Goal: Transaction & Acquisition: Subscribe to service/newsletter

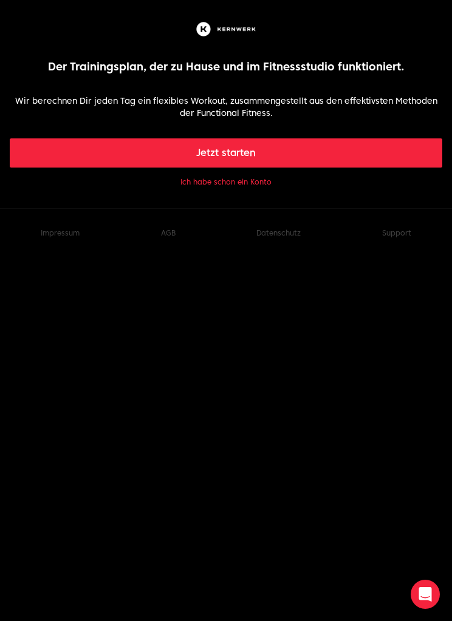
click at [200, 185] on button "Ich habe schon ein Konto" at bounding box center [225, 182] width 91 height 10
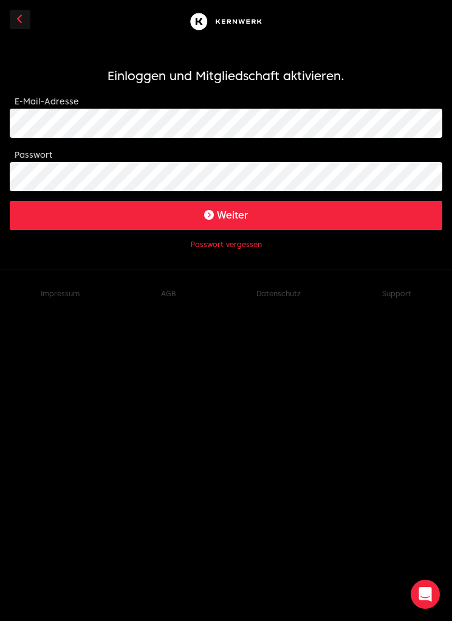
click at [89, 217] on button "Weiter" at bounding box center [226, 215] width 432 height 29
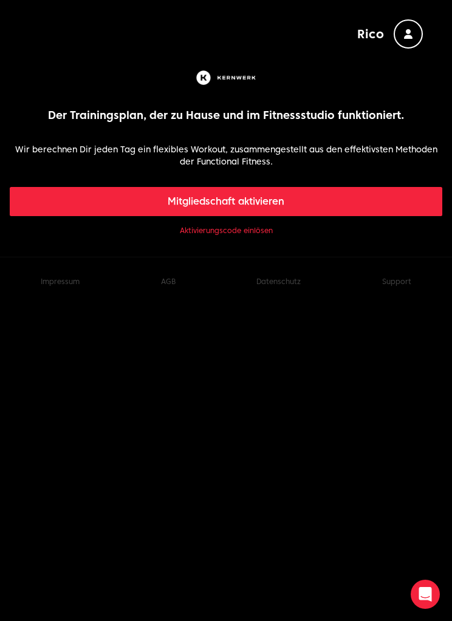
click at [200, 233] on link "Aktivierungscode einlösen" at bounding box center [226, 231] width 93 height 10
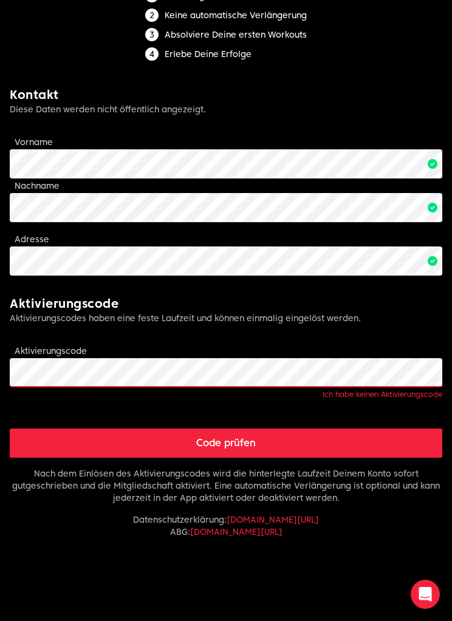
scroll to position [183, 0]
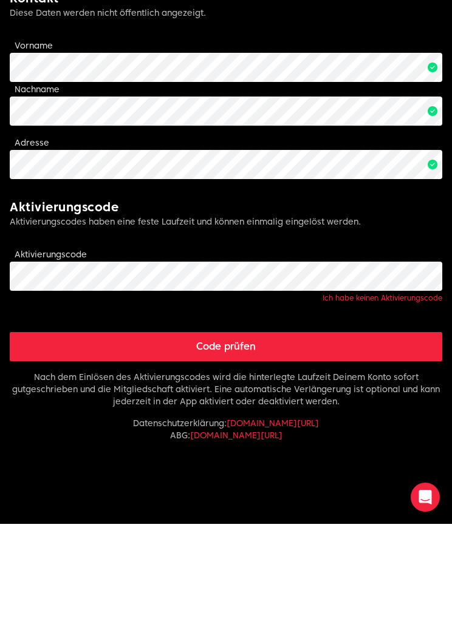
click at [142, 429] on button "Code prüfen" at bounding box center [226, 443] width 432 height 29
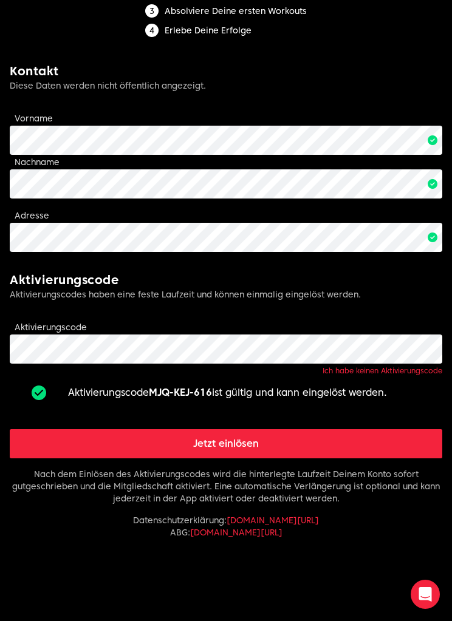
click at [50, 432] on button "Jetzt einlösen" at bounding box center [226, 443] width 432 height 29
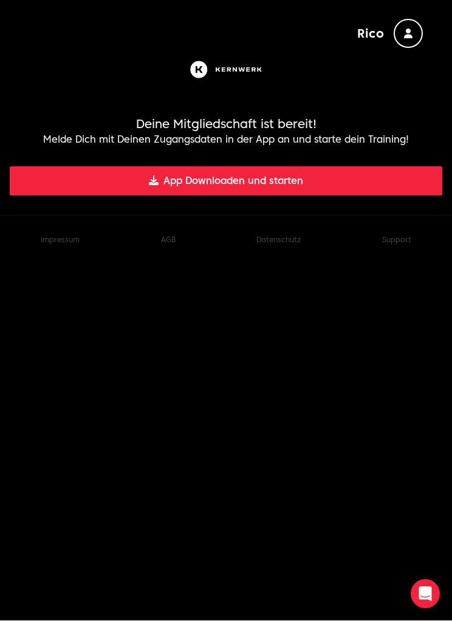
click at [317, 169] on button "App Downloaden und starten" at bounding box center [226, 181] width 432 height 29
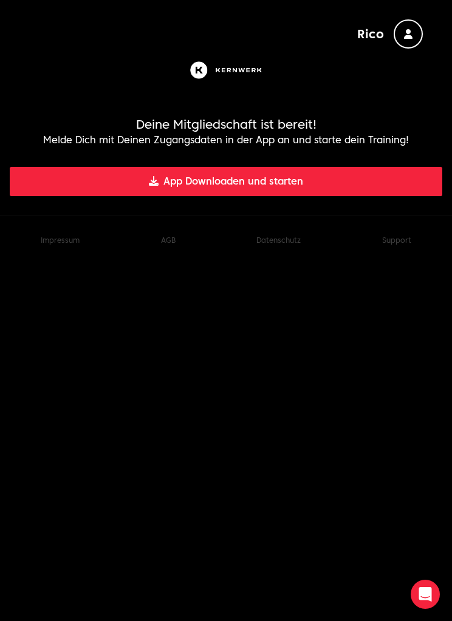
click at [319, 174] on button "App Downloaden und starten" at bounding box center [226, 181] width 432 height 29
